Goal: Navigation & Orientation: Find specific page/section

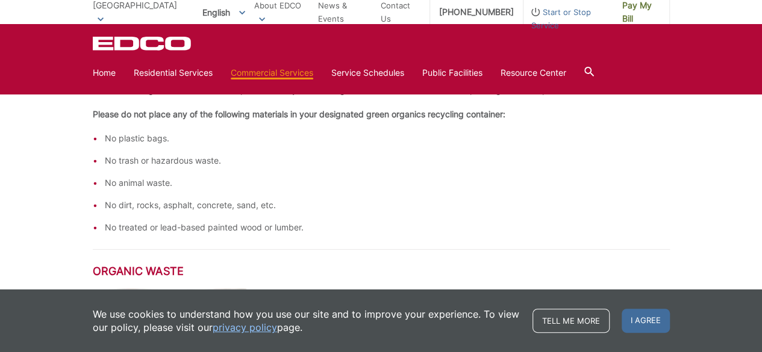
scroll to position [619, 0]
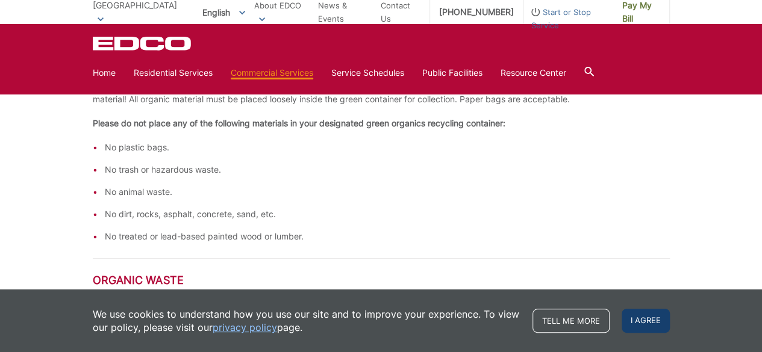
click at [643, 315] on span "I agree" at bounding box center [646, 321] width 48 height 24
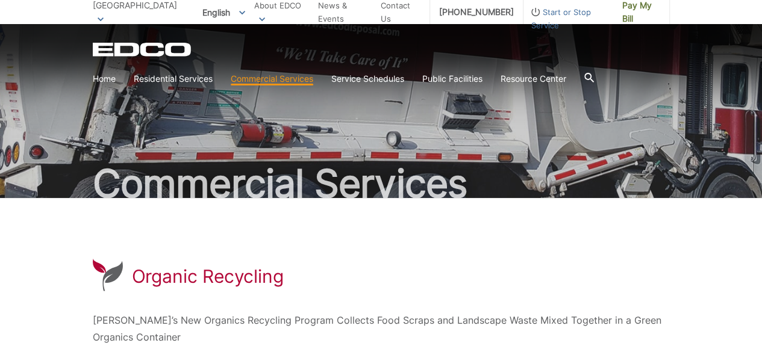
scroll to position [0, 0]
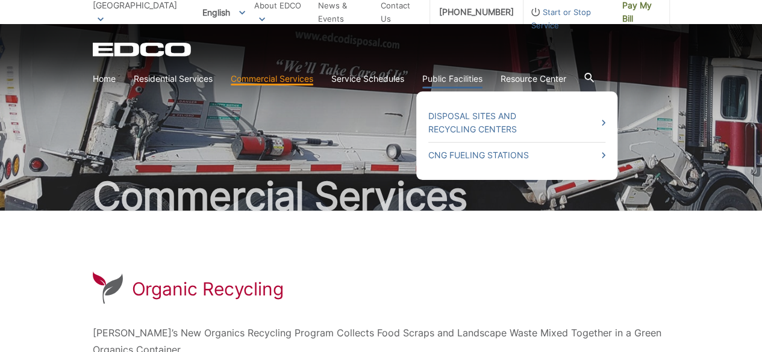
click at [447, 76] on link "Public Facilities" at bounding box center [452, 78] width 60 height 13
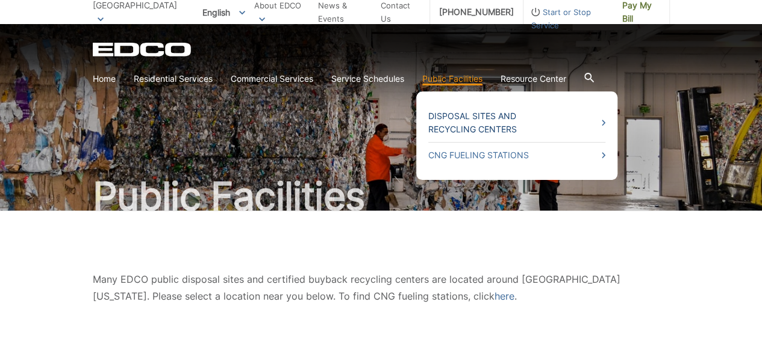
click at [466, 117] on link "Disposal Sites and Recycling Centers" at bounding box center [516, 123] width 177 height 27
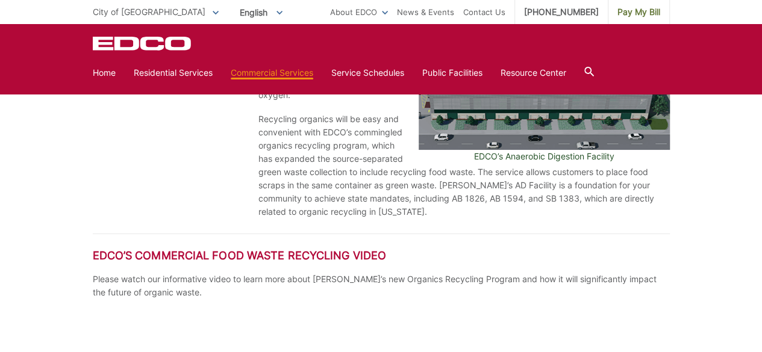
scroll to position [1325, 0]
